Goal: Use online tool/utility: Utilize a website feature to perform a specific function

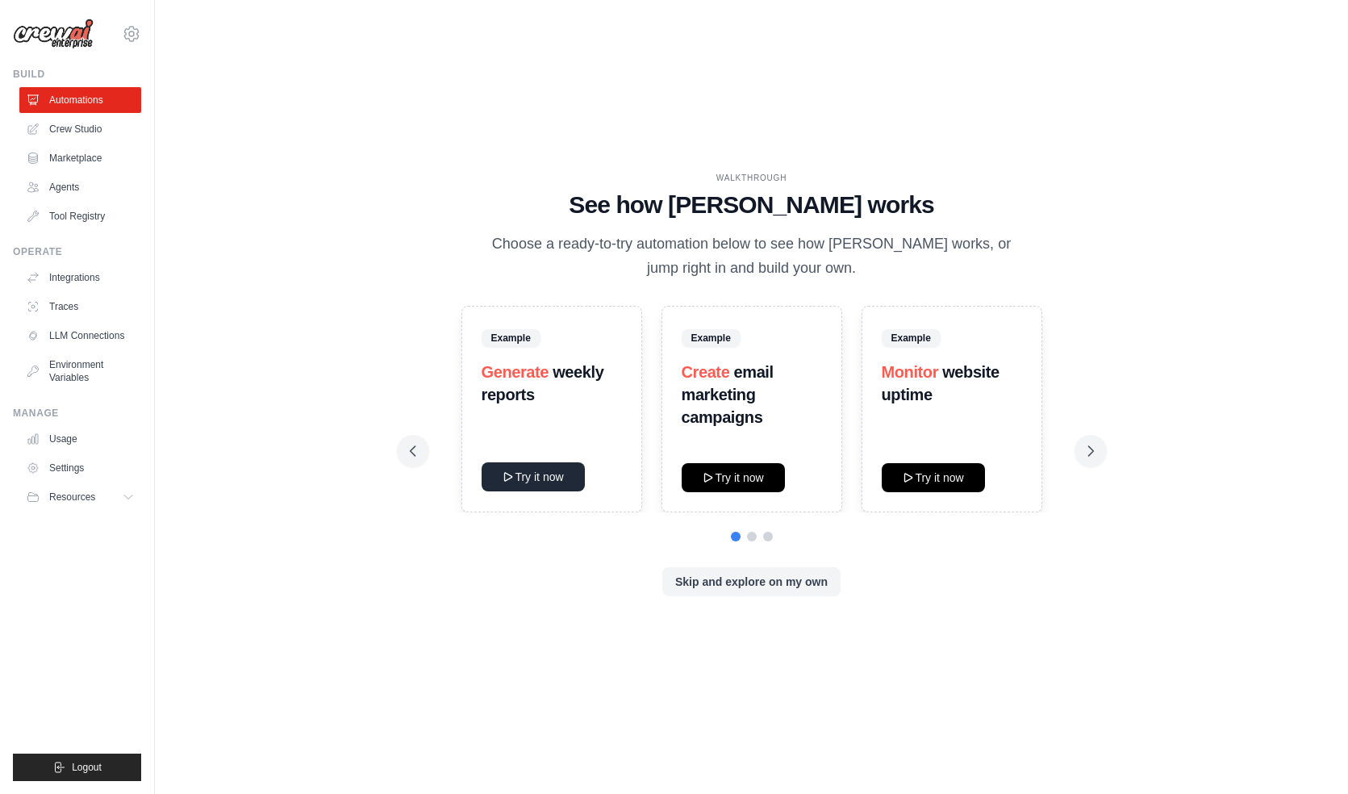
click at [528, 489] on button "Try it now" at bounding box center [533, 476] width 103 height 29
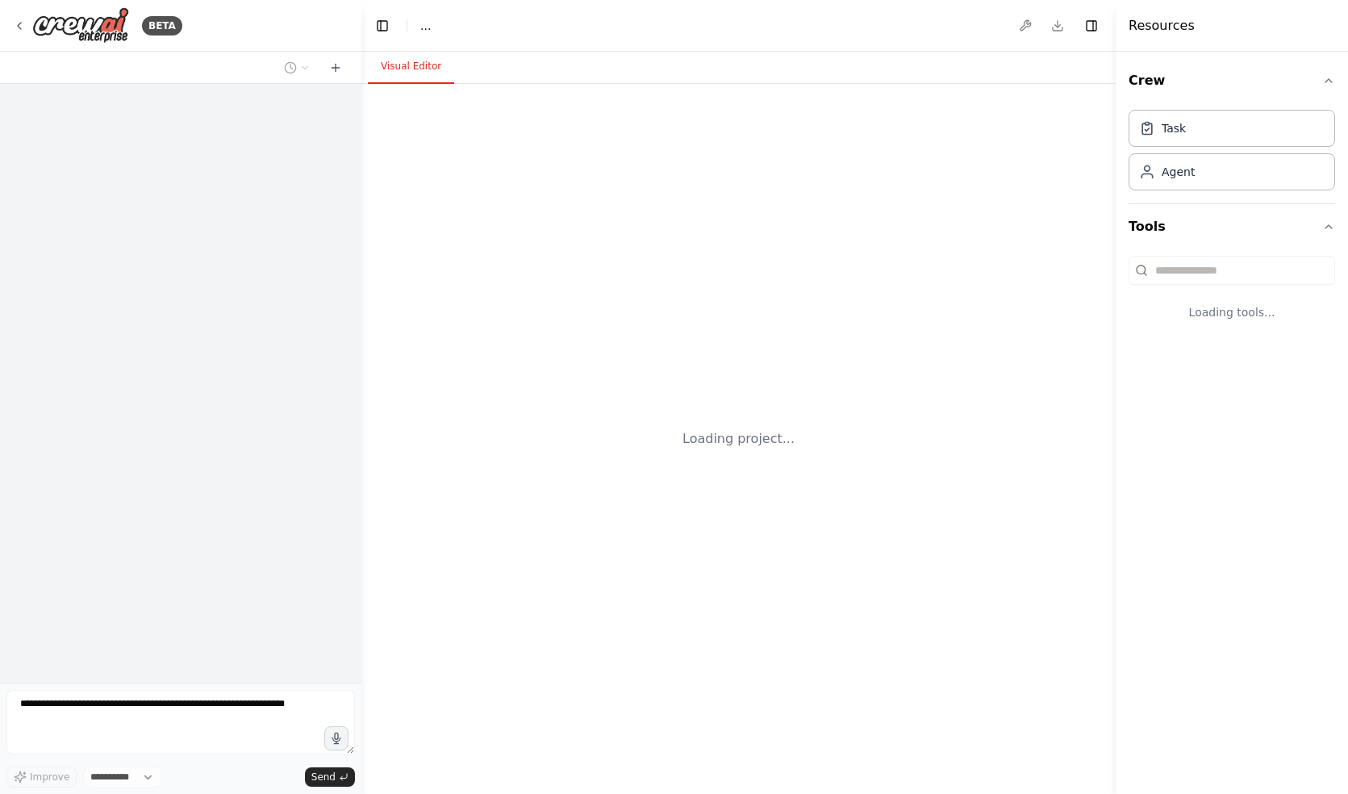
select select "****"
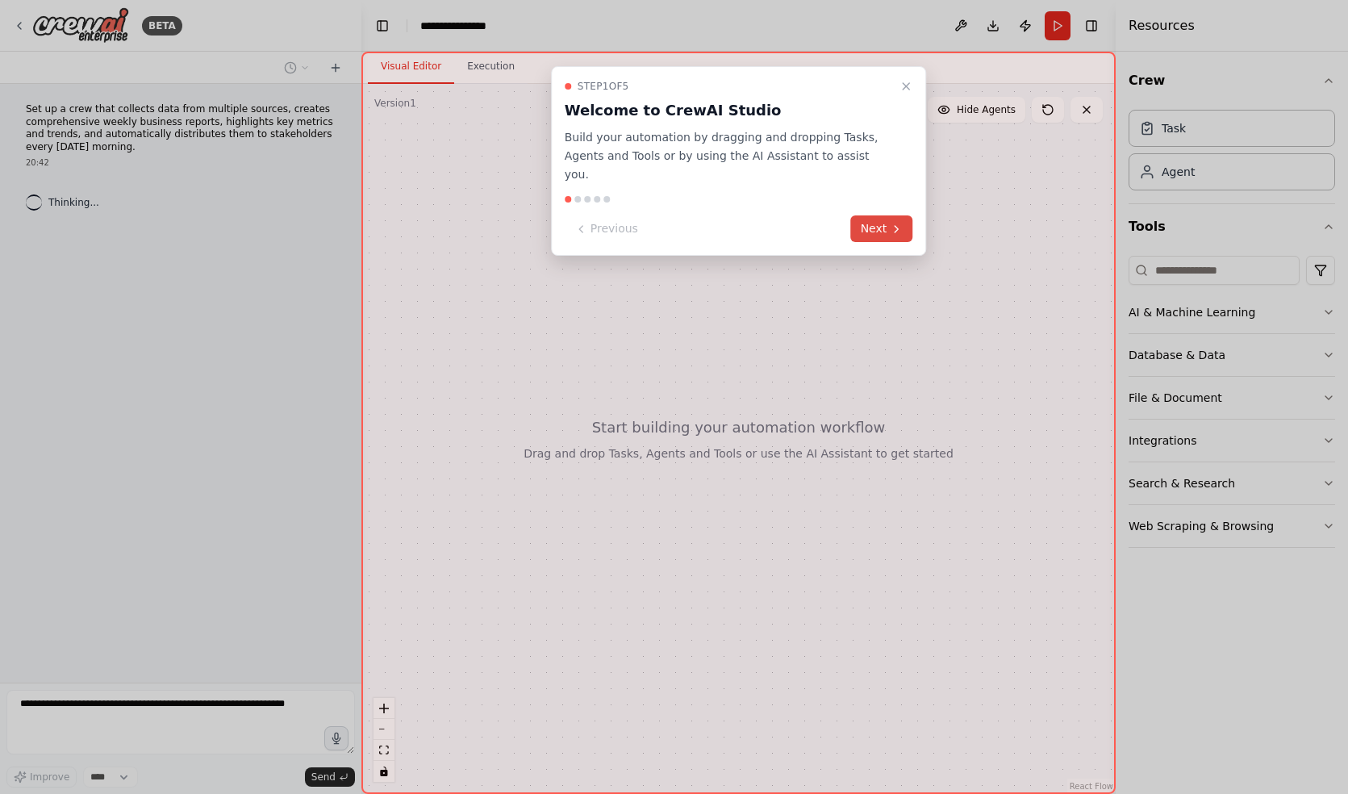
click at [891, 223] on icon at bounding box center [896, 229] width 13 height 13
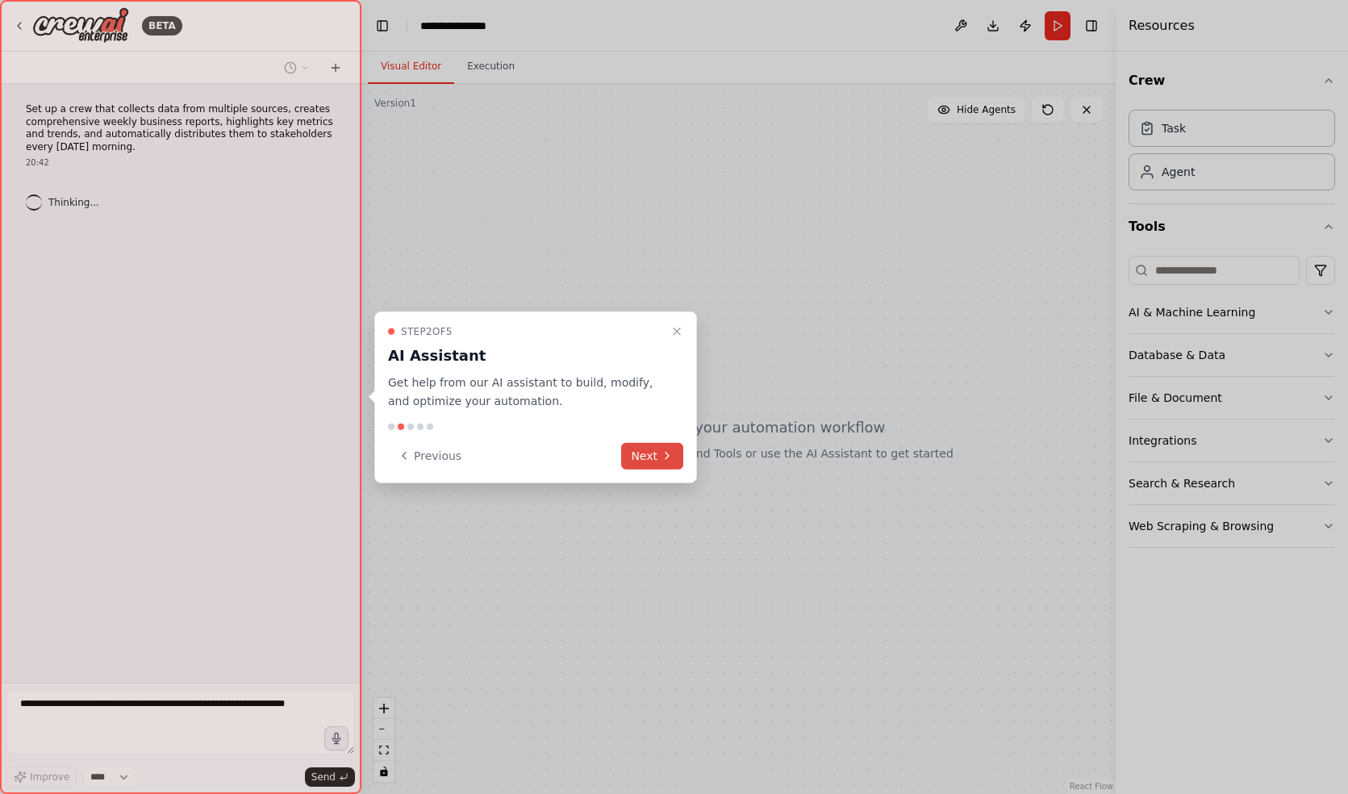
click at [654, 458] on button "Next" at bounding box center [652, 455] width 62 height 27
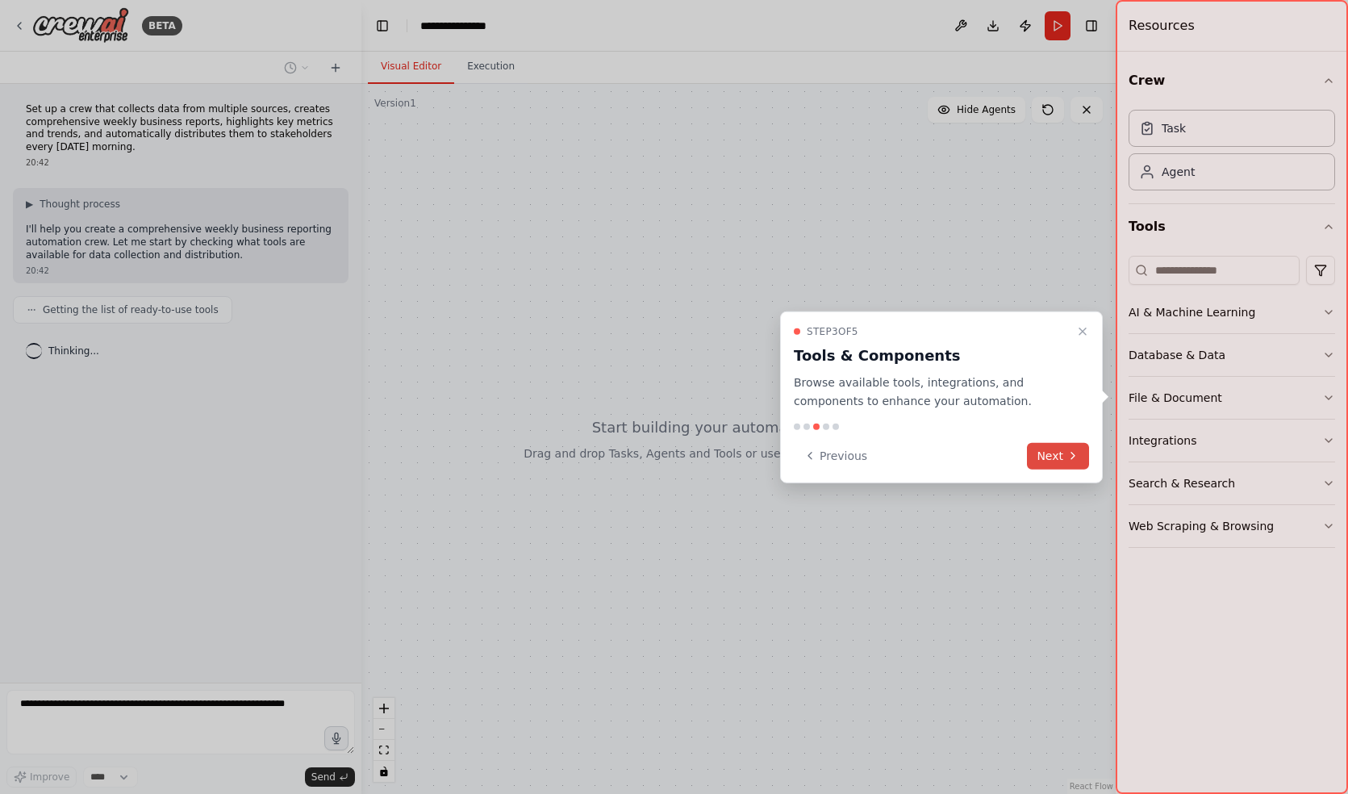
click at [1032, 447] on button "Next" at bounding box center [1058, 455] width 62 height 27
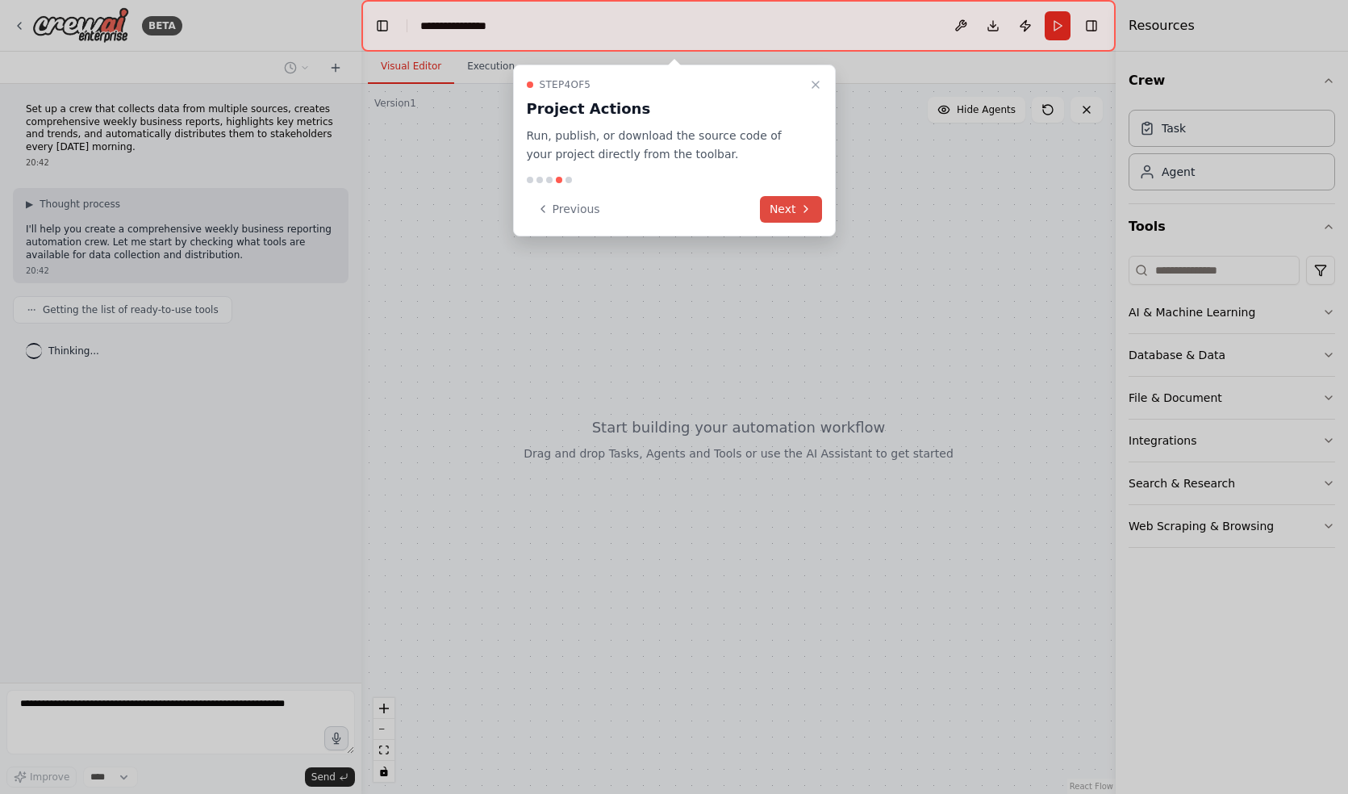
click at [780, 211] on button "Next" at bounding box center [791, 209] width 62 height 27
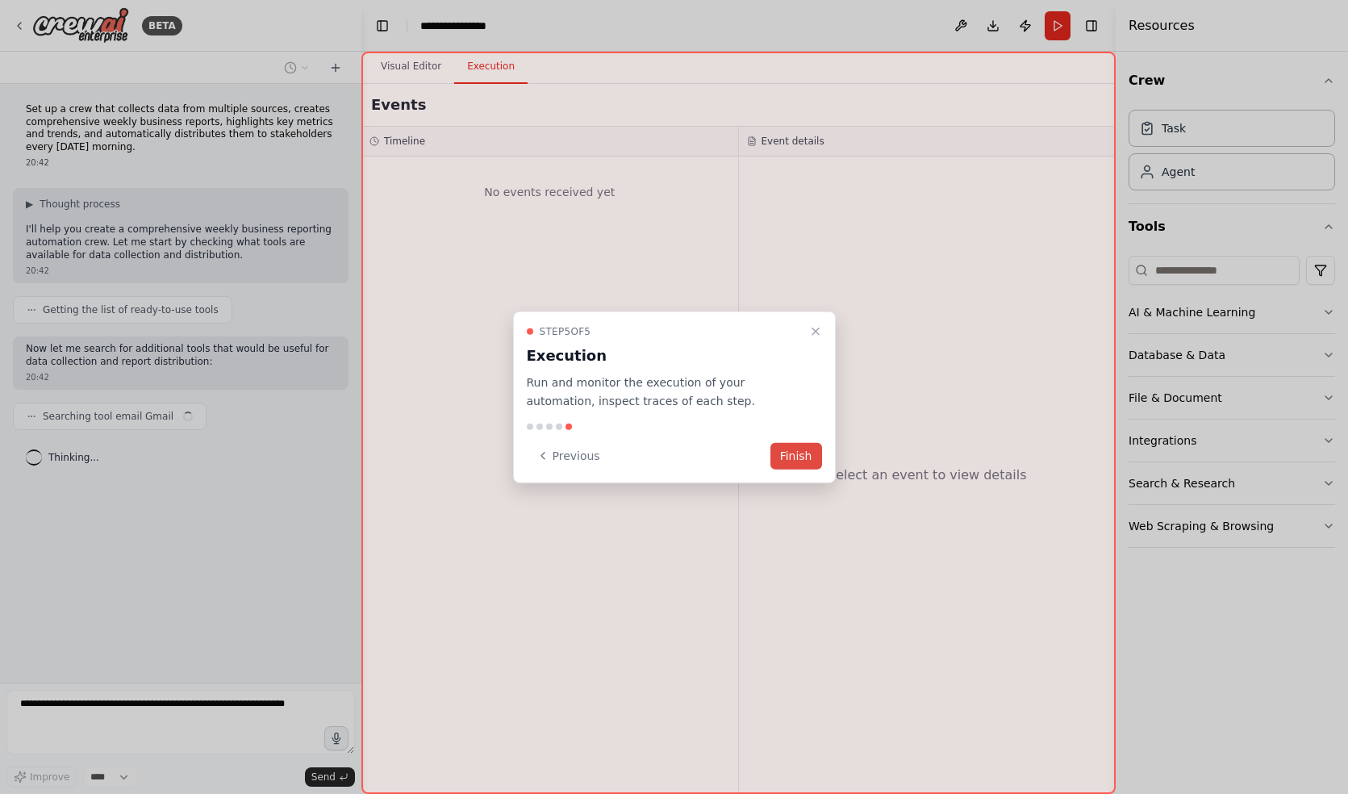
click at [788, 454] on button "Finish" at bounding box center [797, 455] width 52 height 27
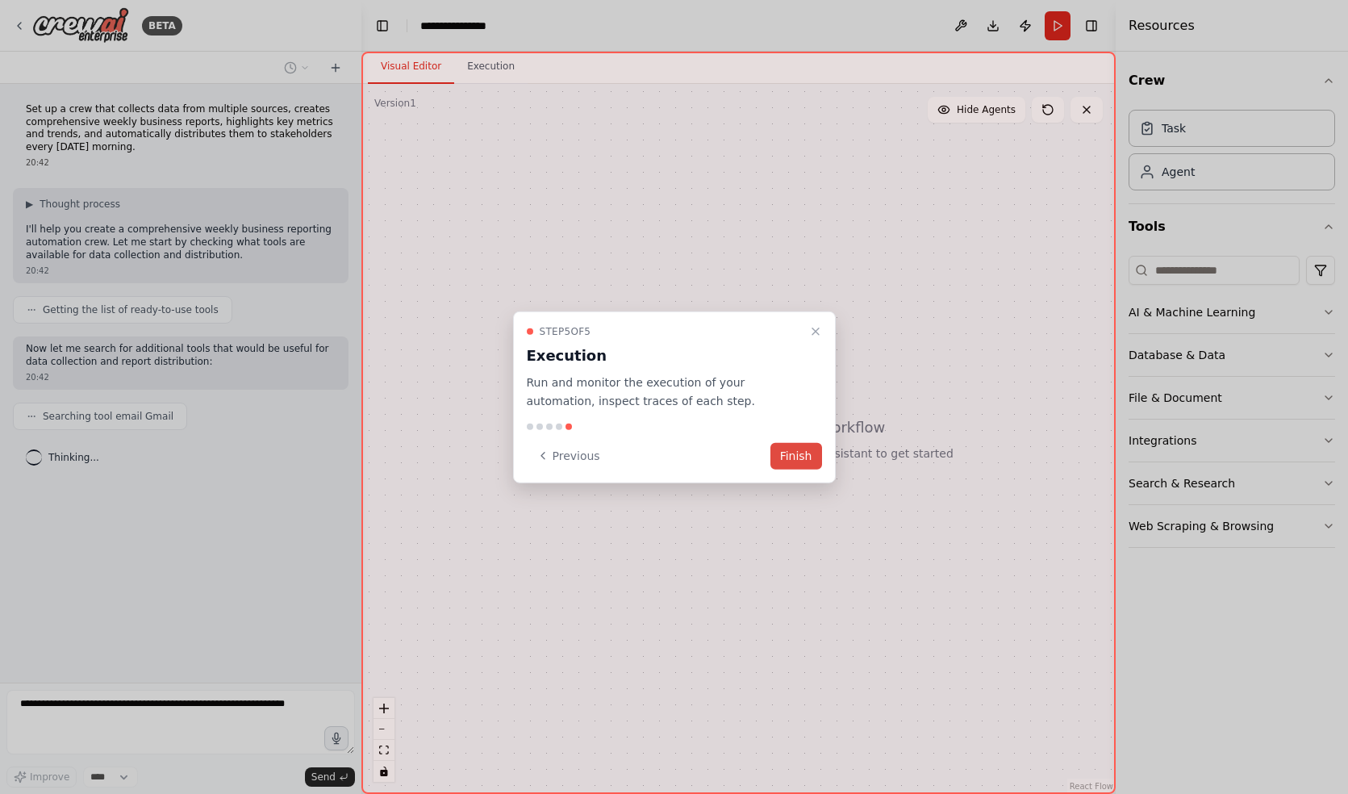
click at [790, 445] on button "Finish" at bounding box center [797, 455] width 52 height 27
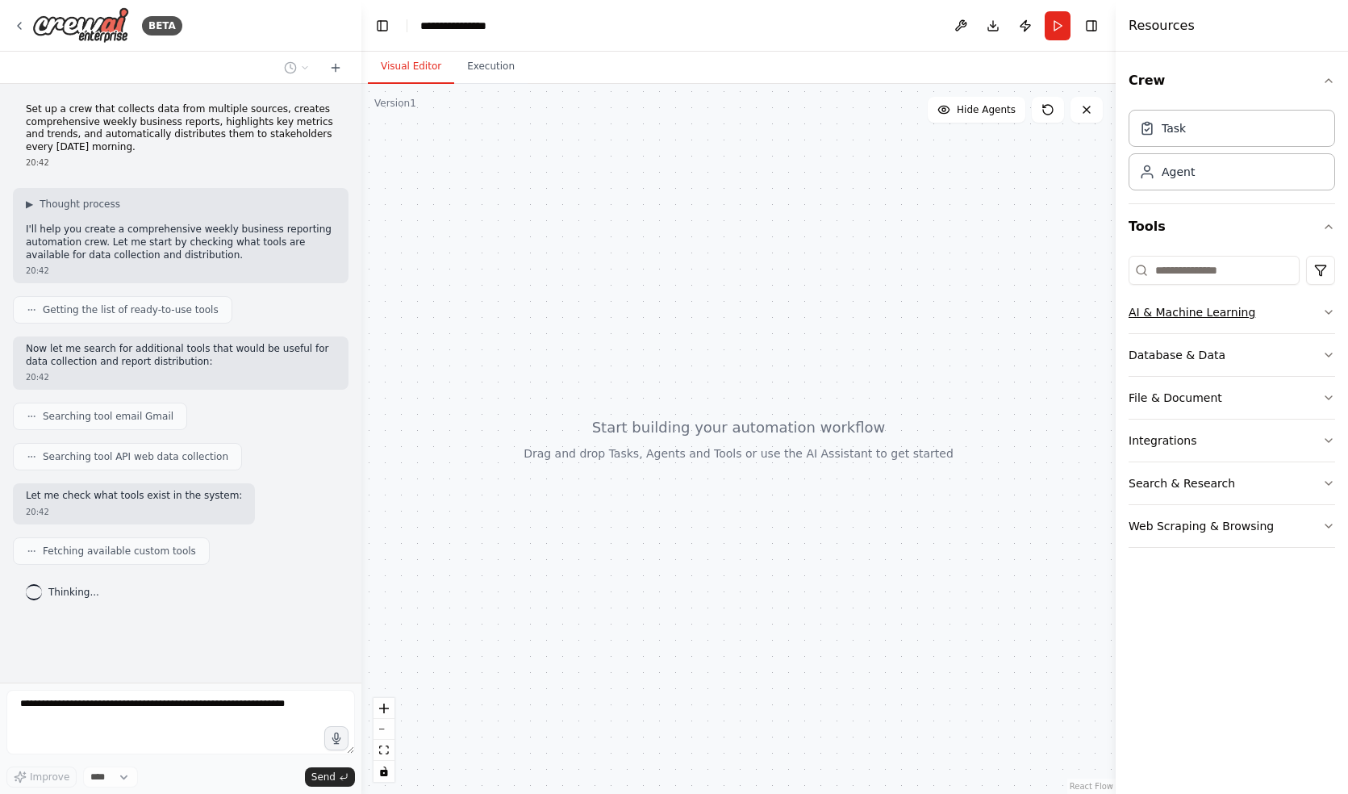
click at [1174, 315] on button "AI & Machine Learning" at bounding box center [1232, 312] width 207 height 42
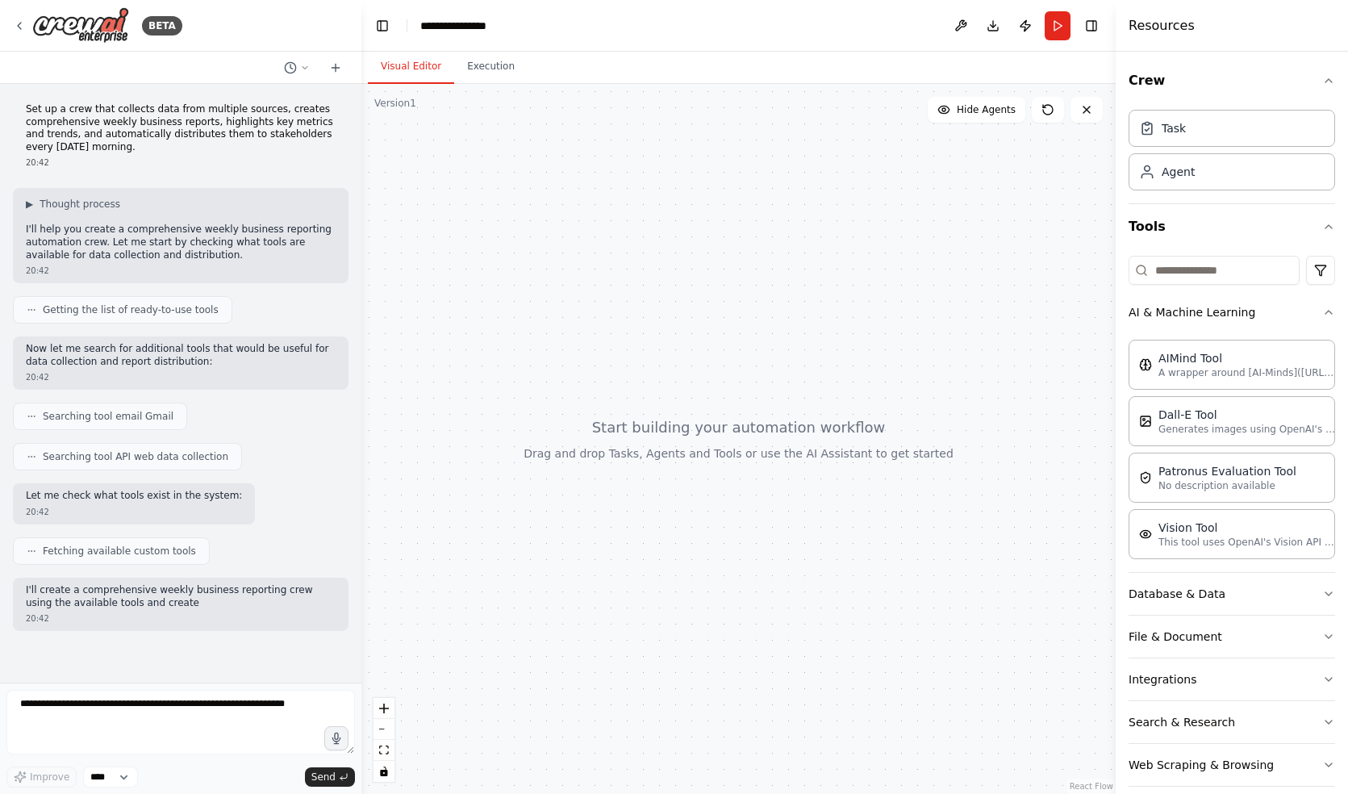
scroll to position [68, 0]
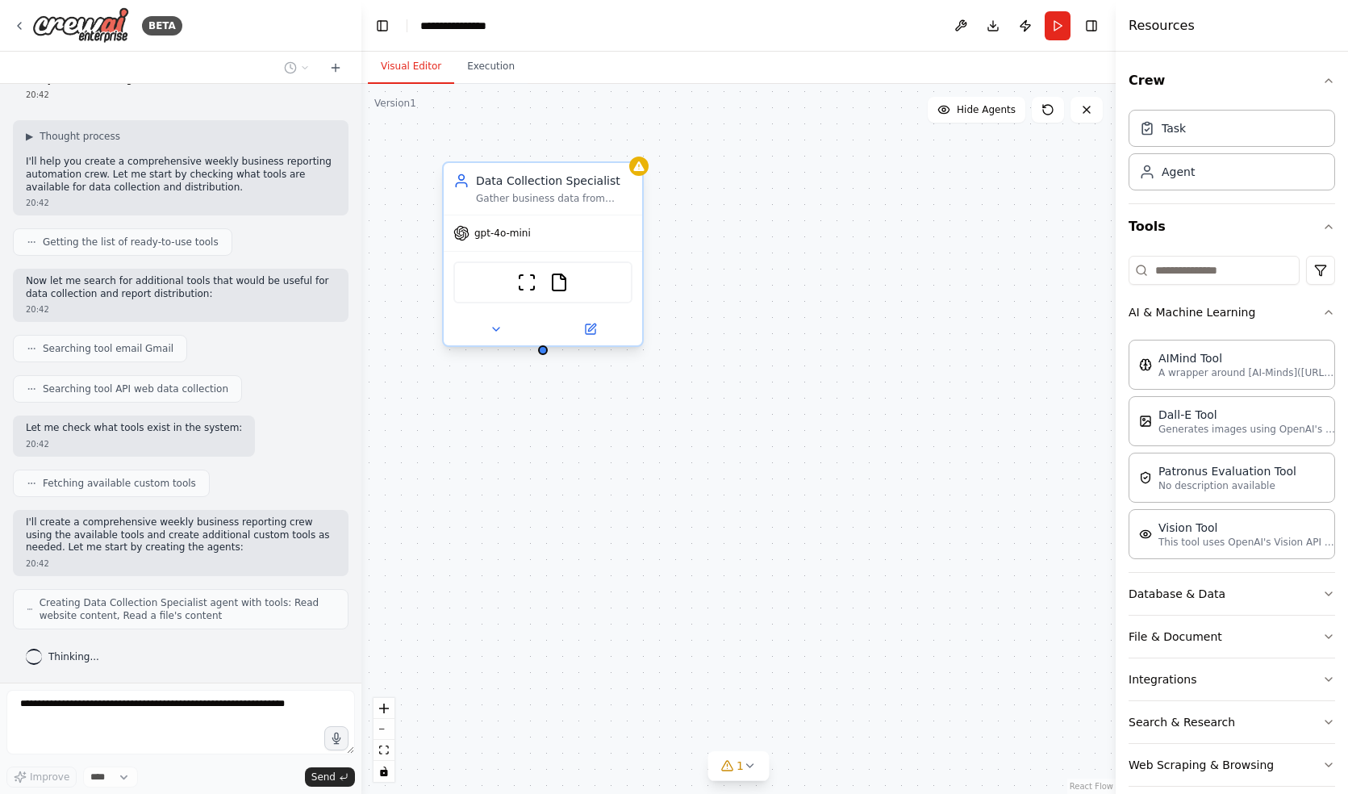
click at [528, 204] on div "Gather business data from multiple sources including websites, databases, and f…" at bounding box center [554, 198] width 157 height 13
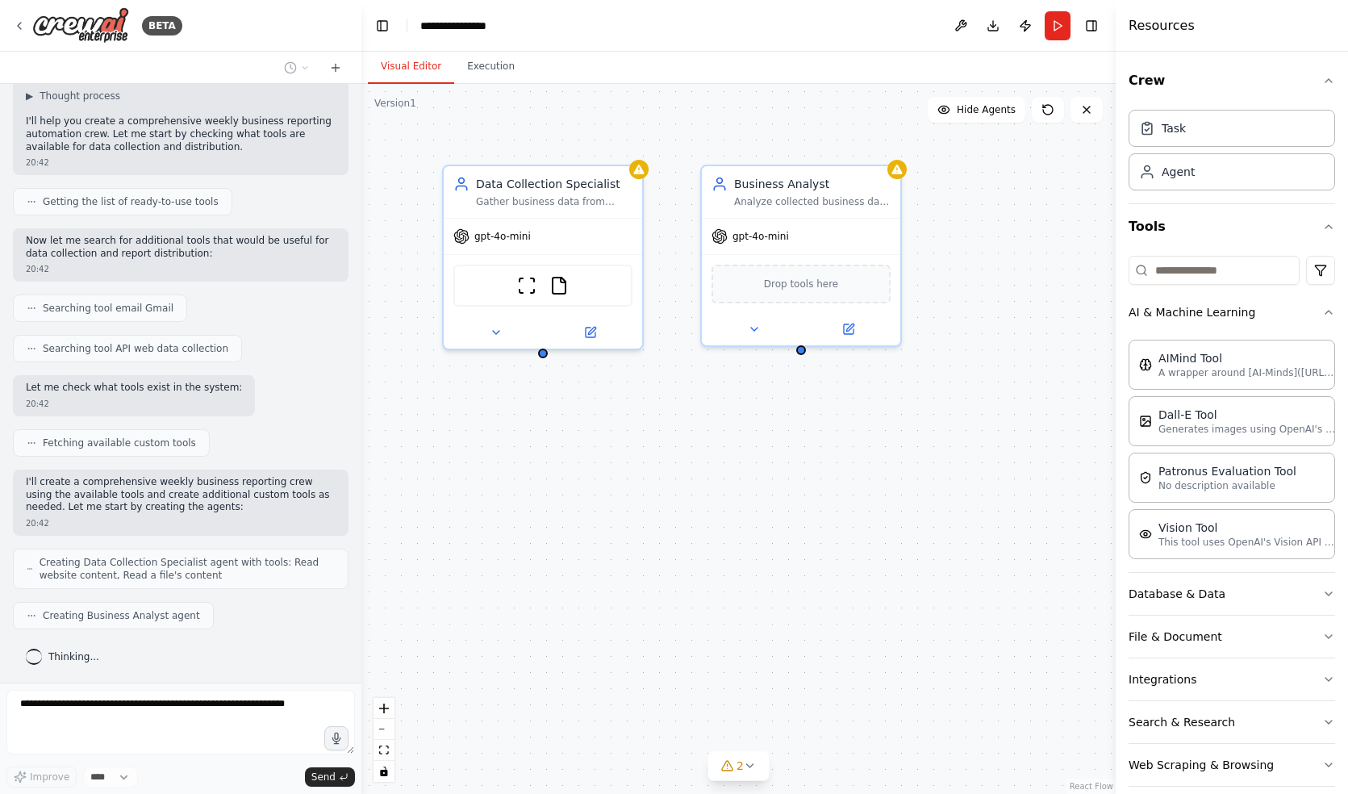
scroll to position [148, 0]
